Goal: Check status: Check status

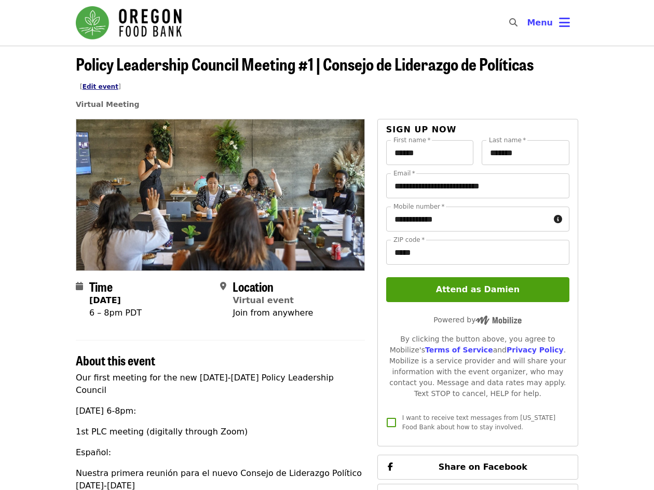
click at [118, 83] on link "Edit event" at bounding box center [101, 86] width 36 height 7
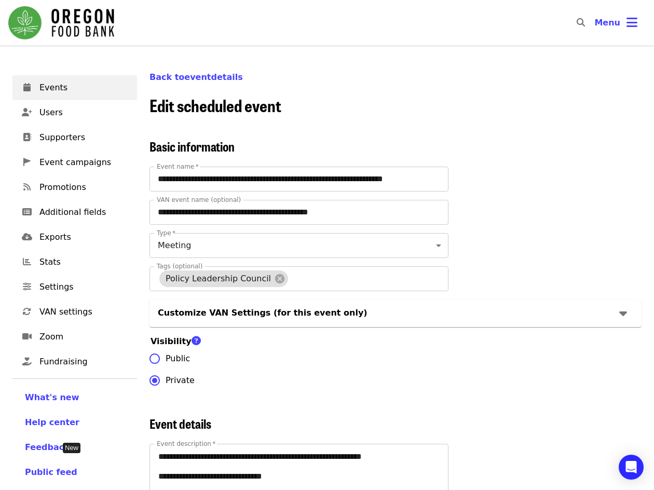
click at [218, 76] on link "Back to event details" at bounding box center [196, 77] width 93 height 10
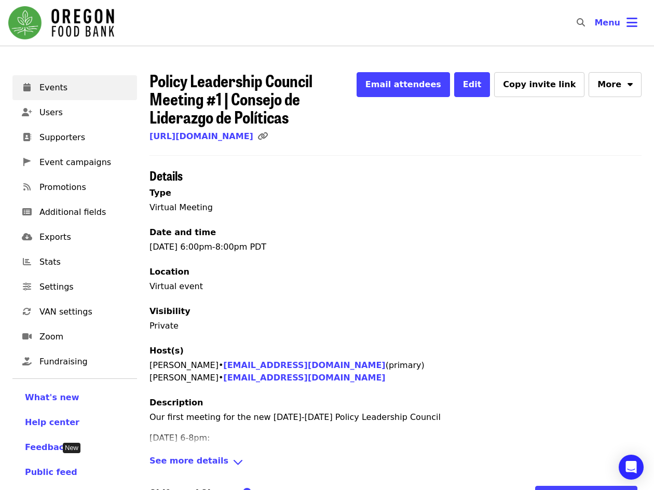
scroll to position [175, 0]
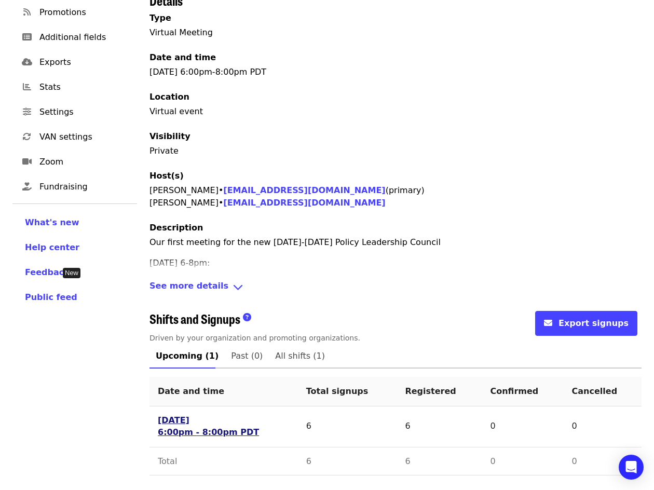
click at [177, 426] on link "[DATE] 6:00pm - 8:00pm PDT" at bounding box center [208, 427] width 101 height 24
